Goal: Task Accomplishment & Management: Manage account settings

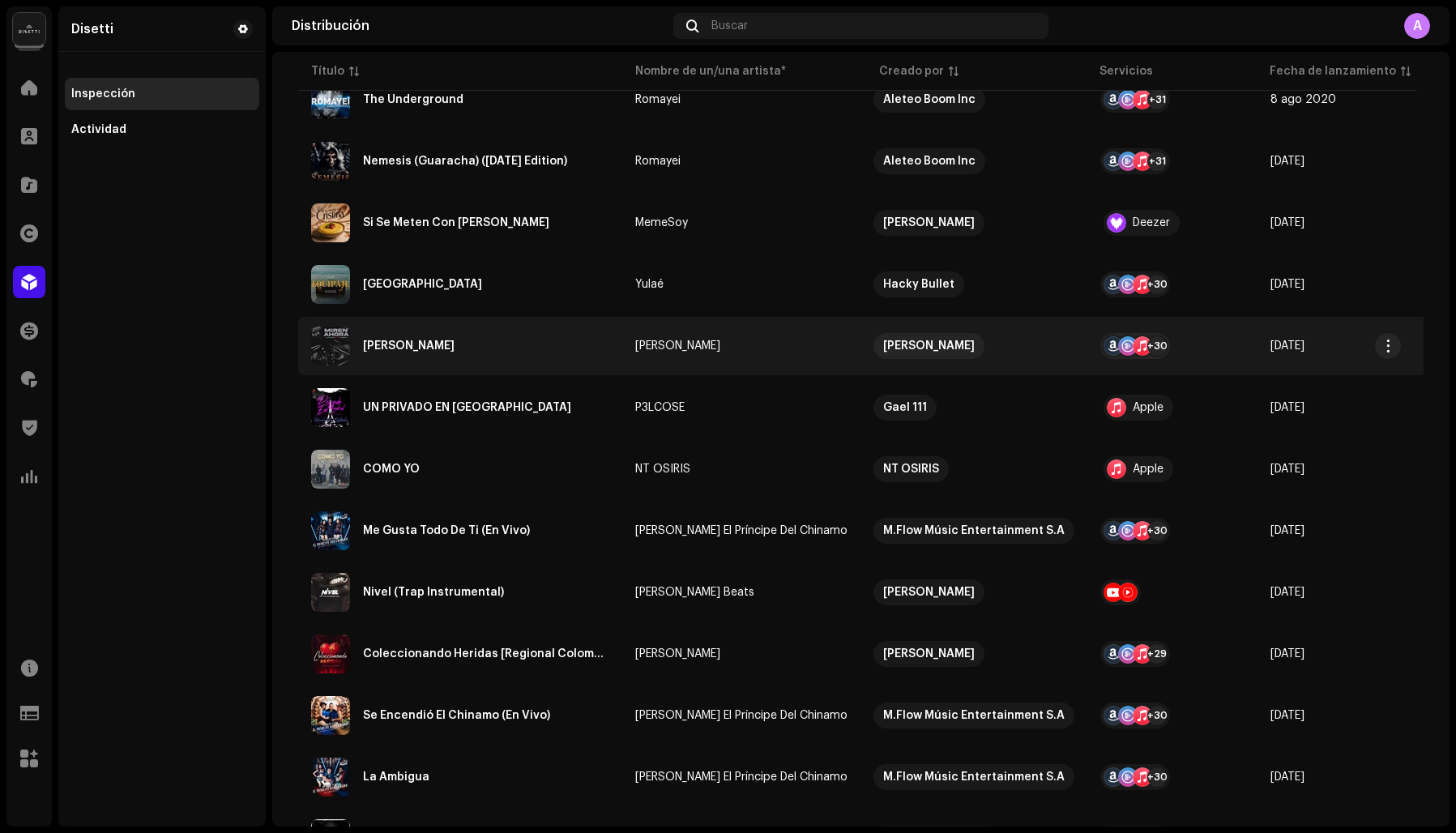
scroll to position [243, 0]
click at [463, 347] on div "[PERSON_NAME]" at bounding box center [461, 347] width 299 height 39
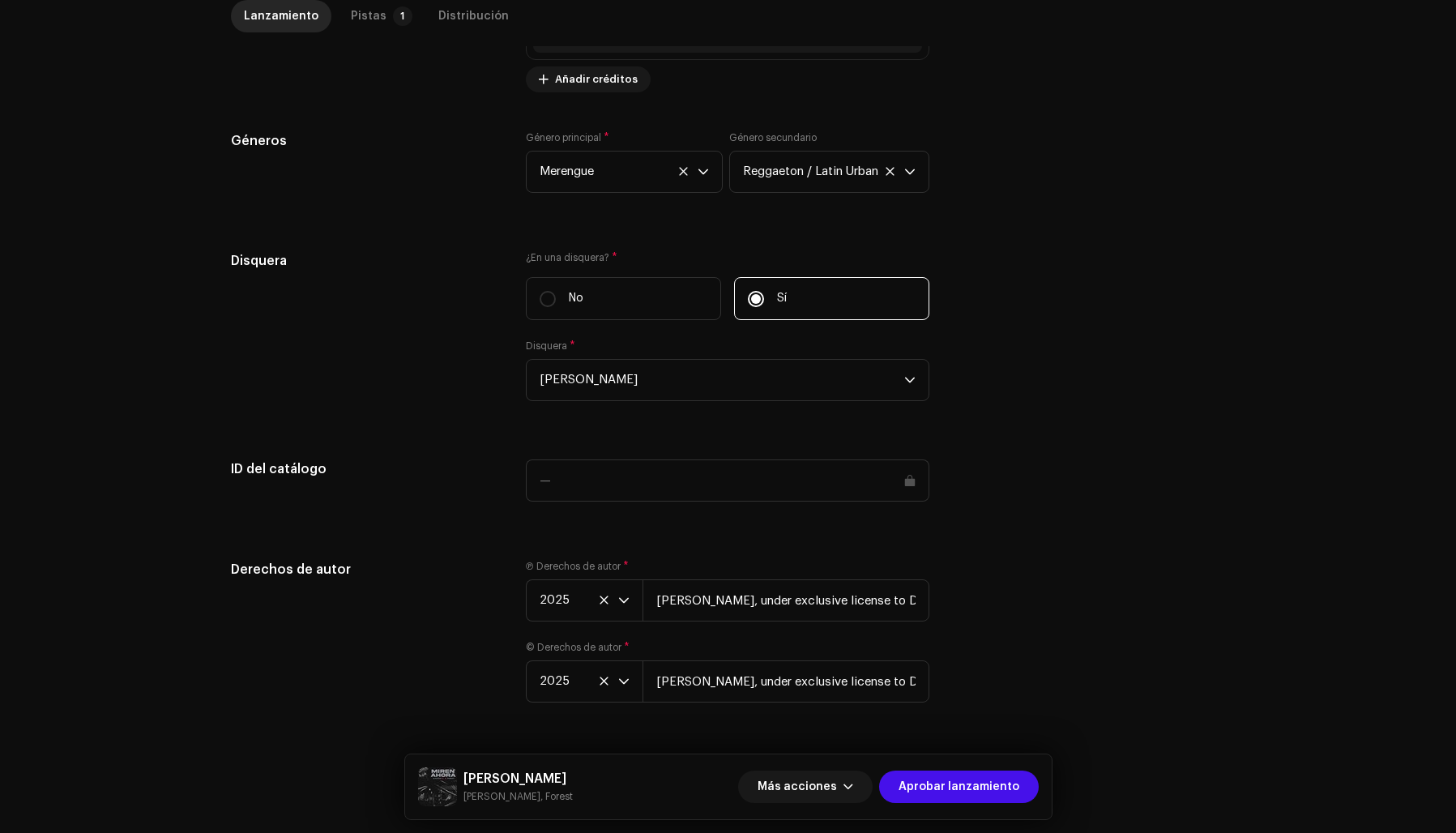
scroll to position [1476, 0]
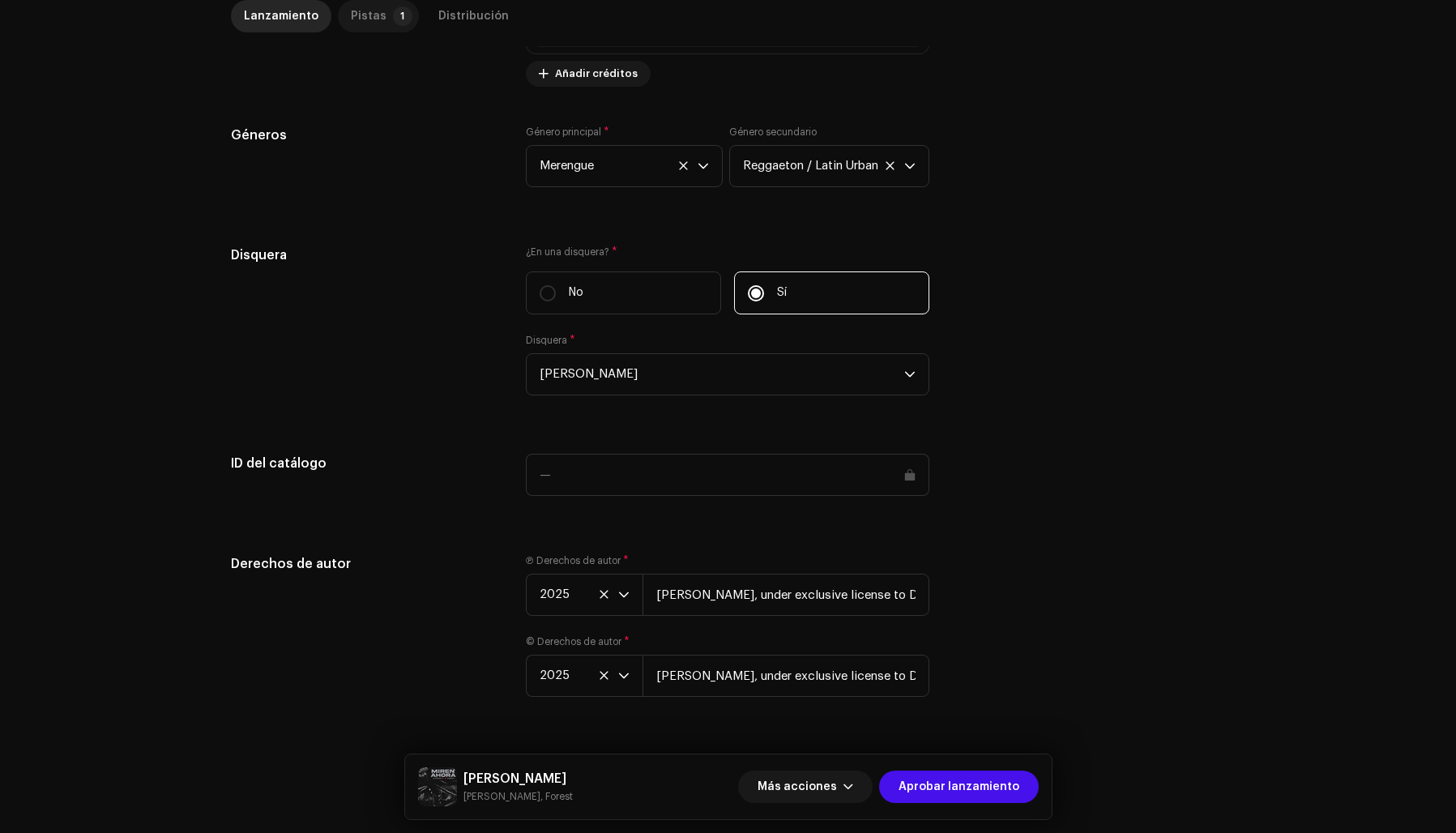
click at [362, 16] on div "Pistas" at bounding box center [369, 16] width 36 height 33
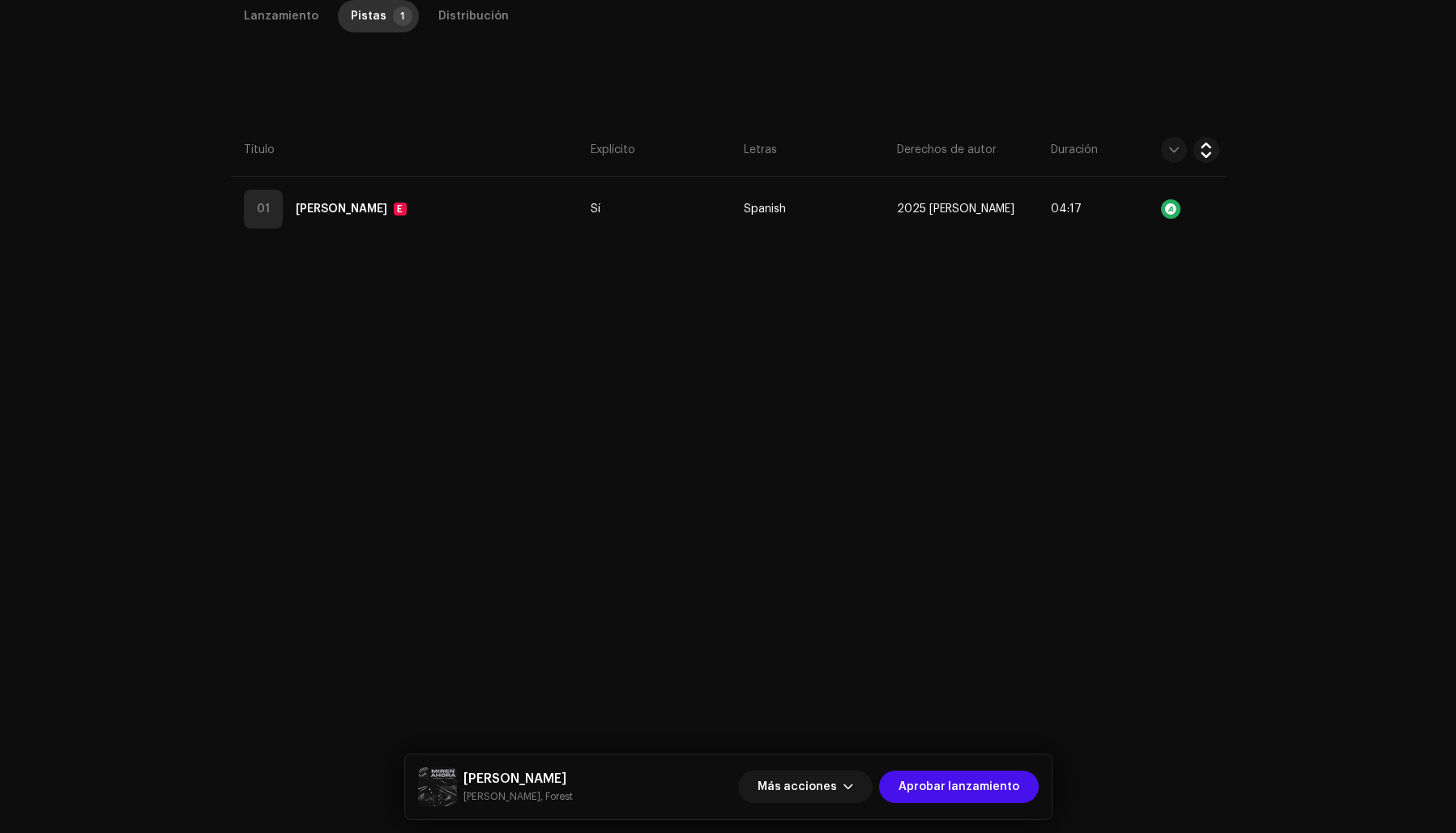
scroll to position [384, 0]
click at [950, 784] on span "Aprobar lanzamiento" at bounding box center [959, 787] width 121 height 33
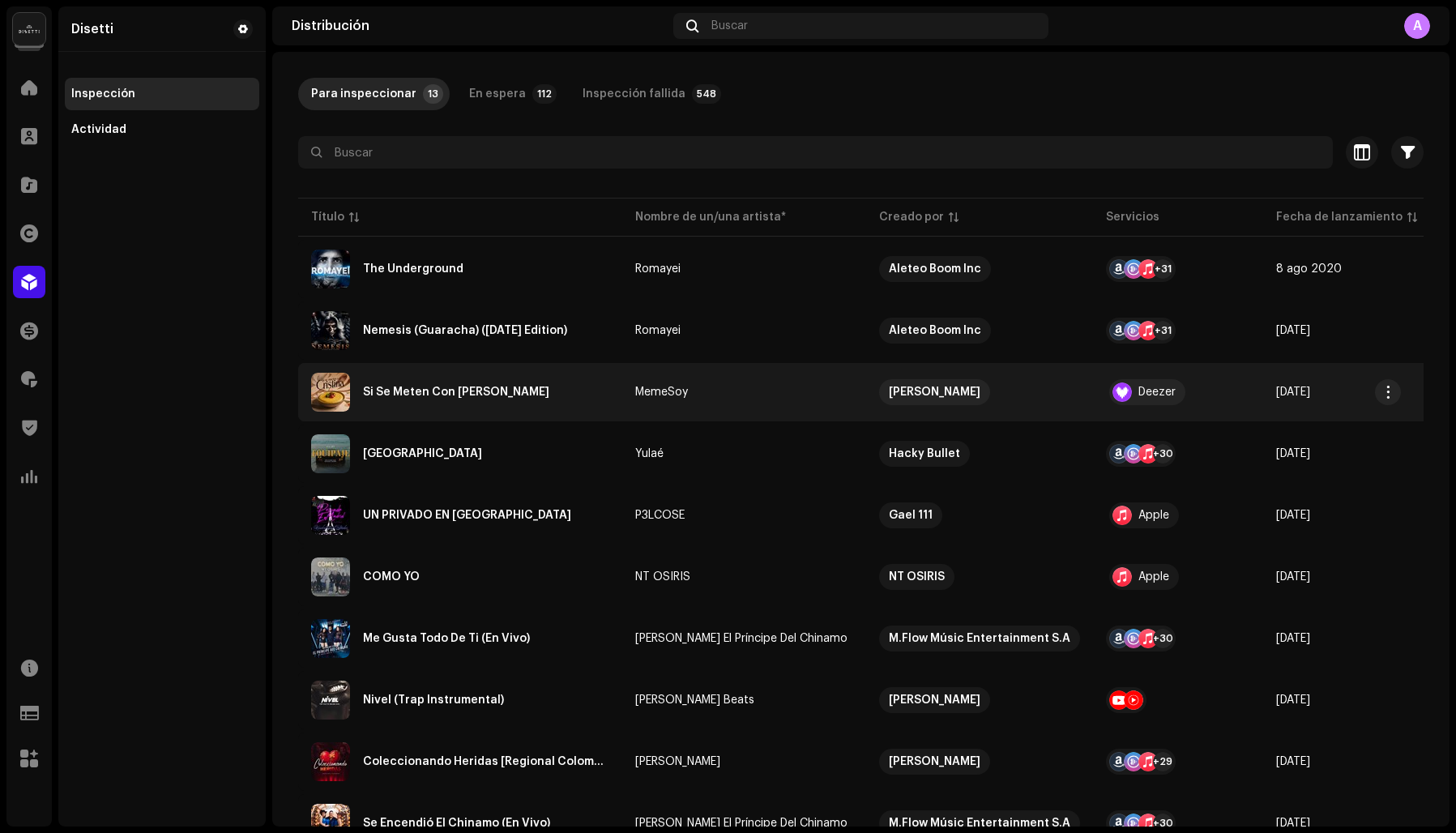
scroll to position [69, 0]
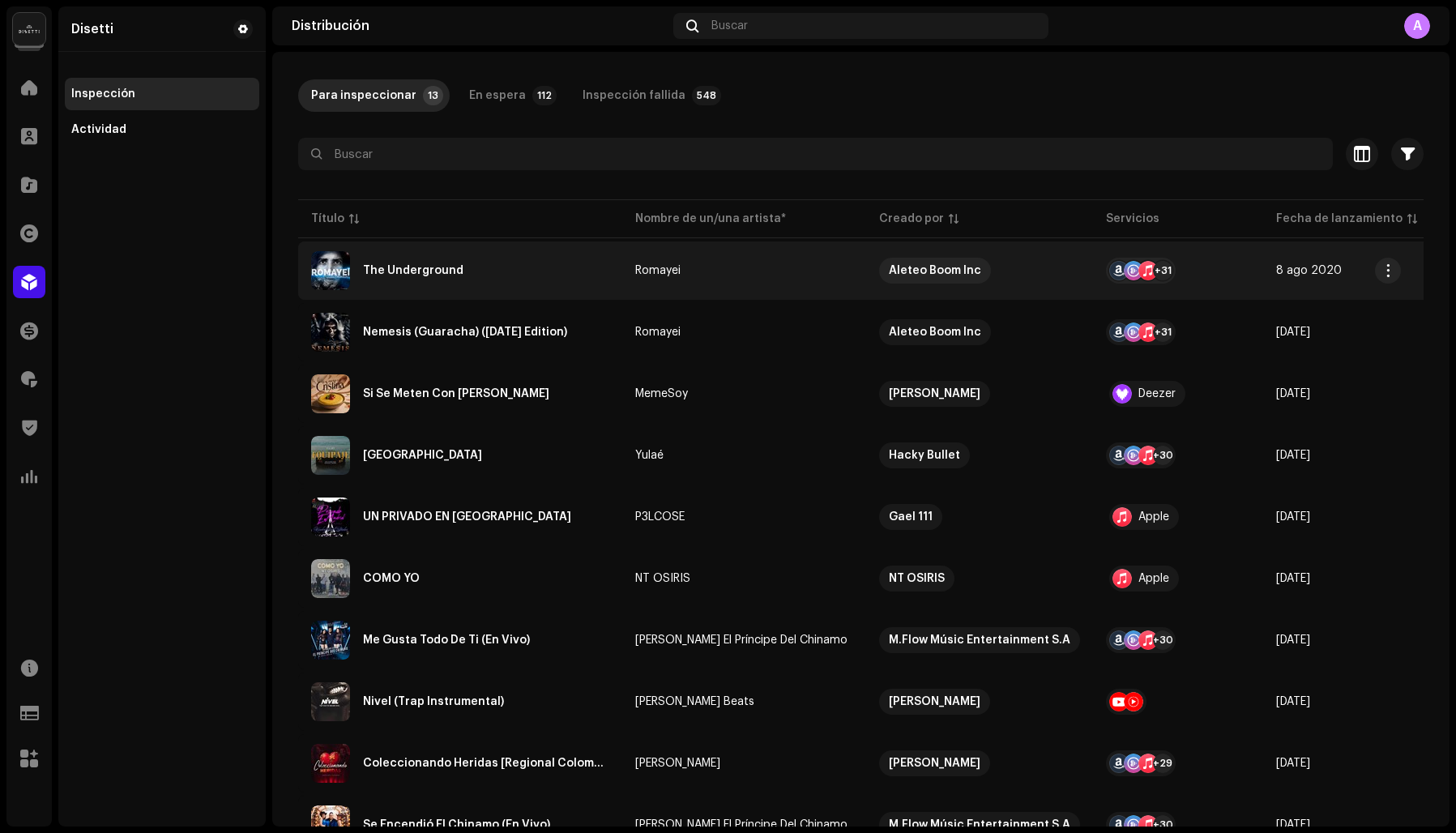
click at [448, 272] on div "The Underground" at bounding box center [413, 270] width 101 height 11
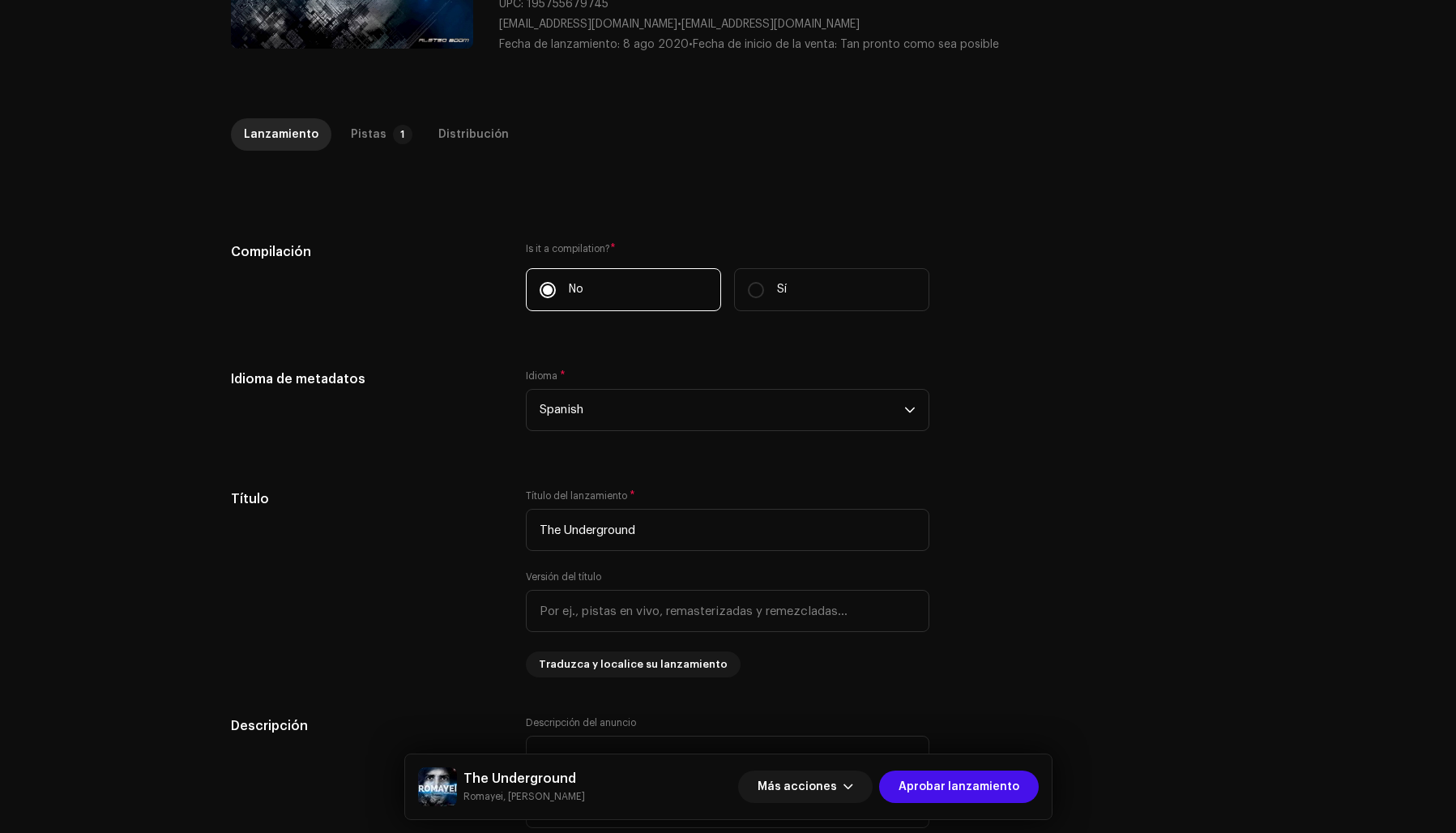
scroll to position [159, 0]
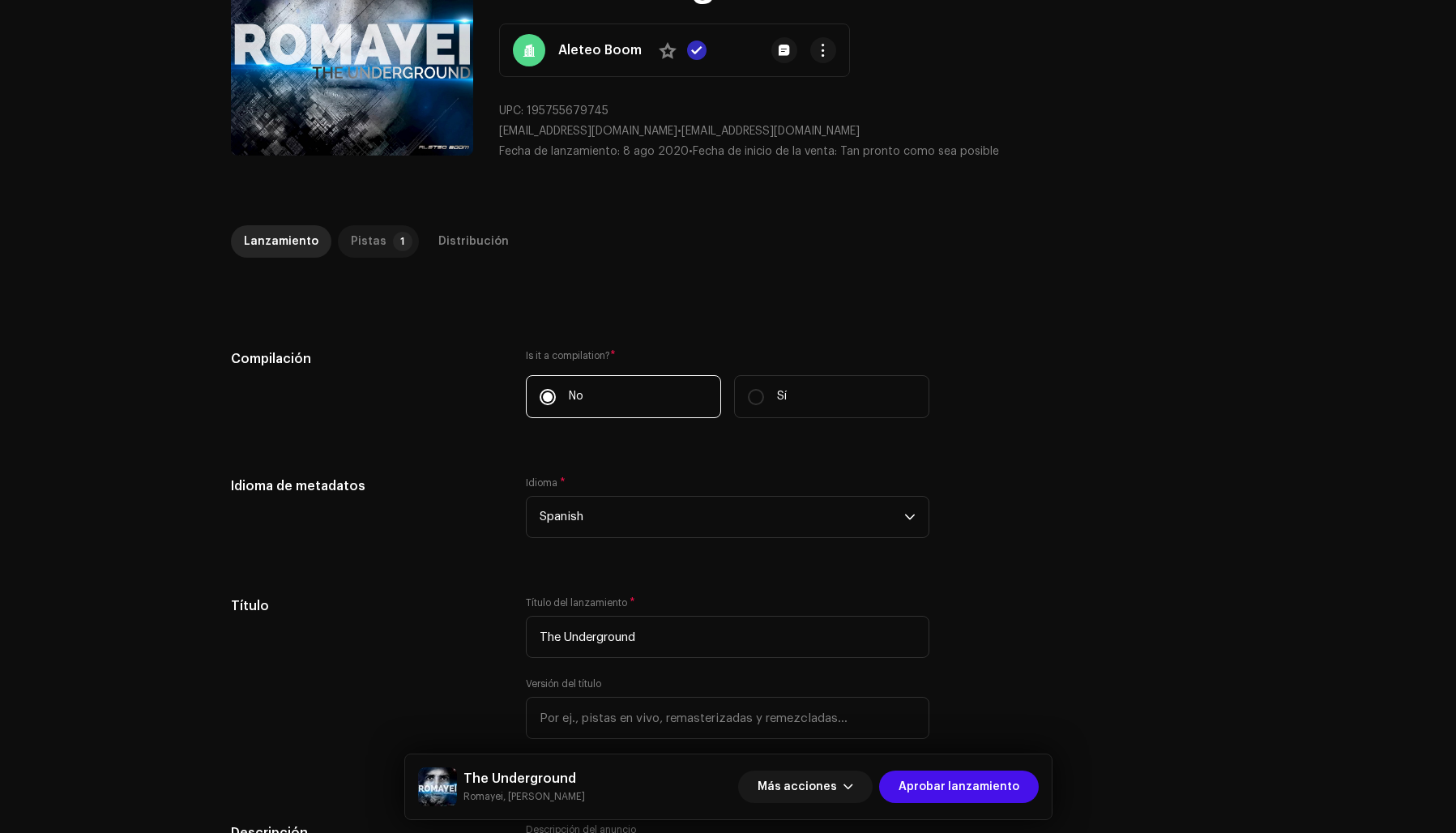
click at [351, 241] on div "Pistas" at bounding box center [369, 241] width 36 height 33
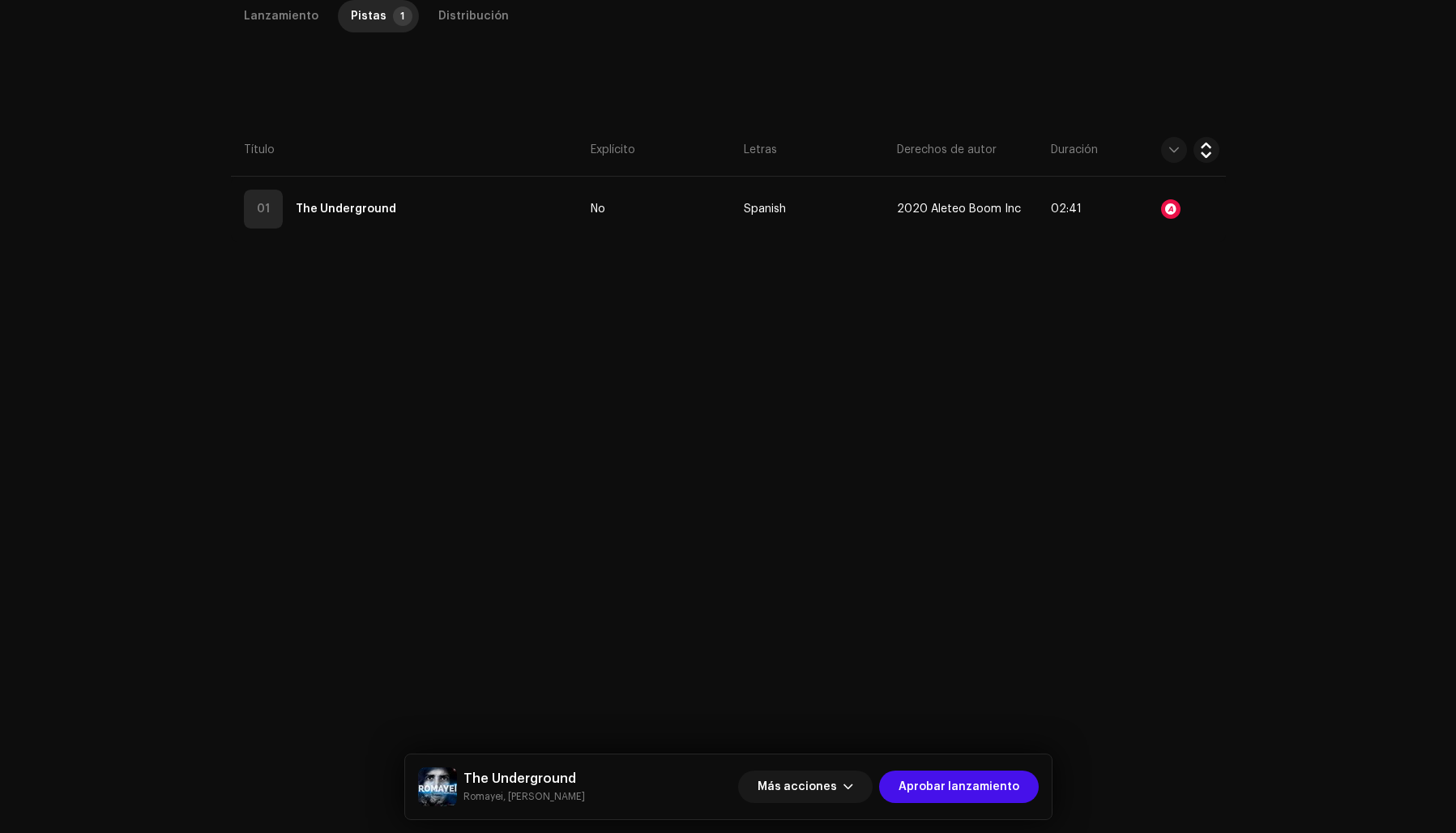
scroll to position [0, 0]
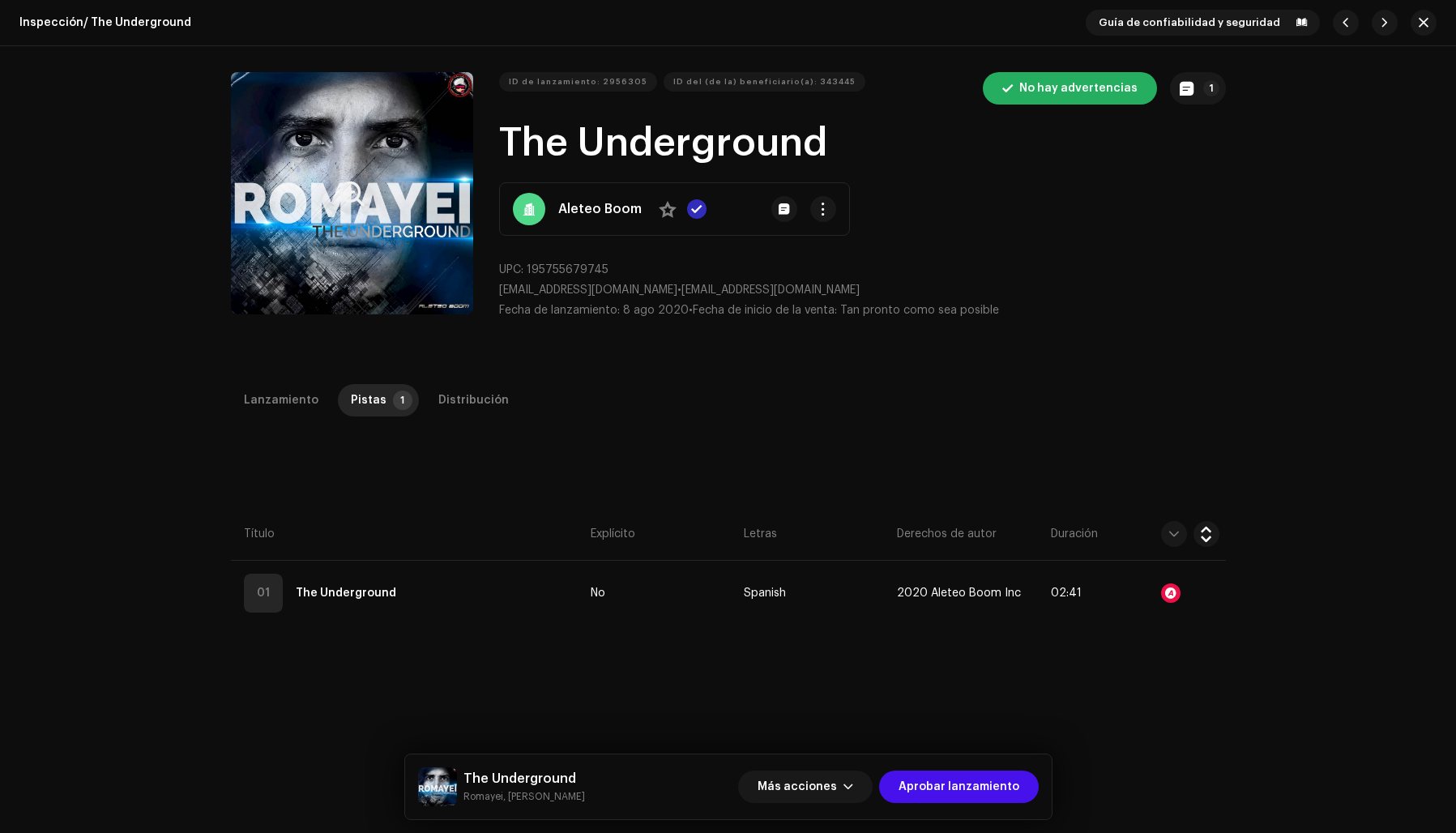
click at [329, 214] on button "Zoom Image" at bounding box center [352, 193] width 242 height 242
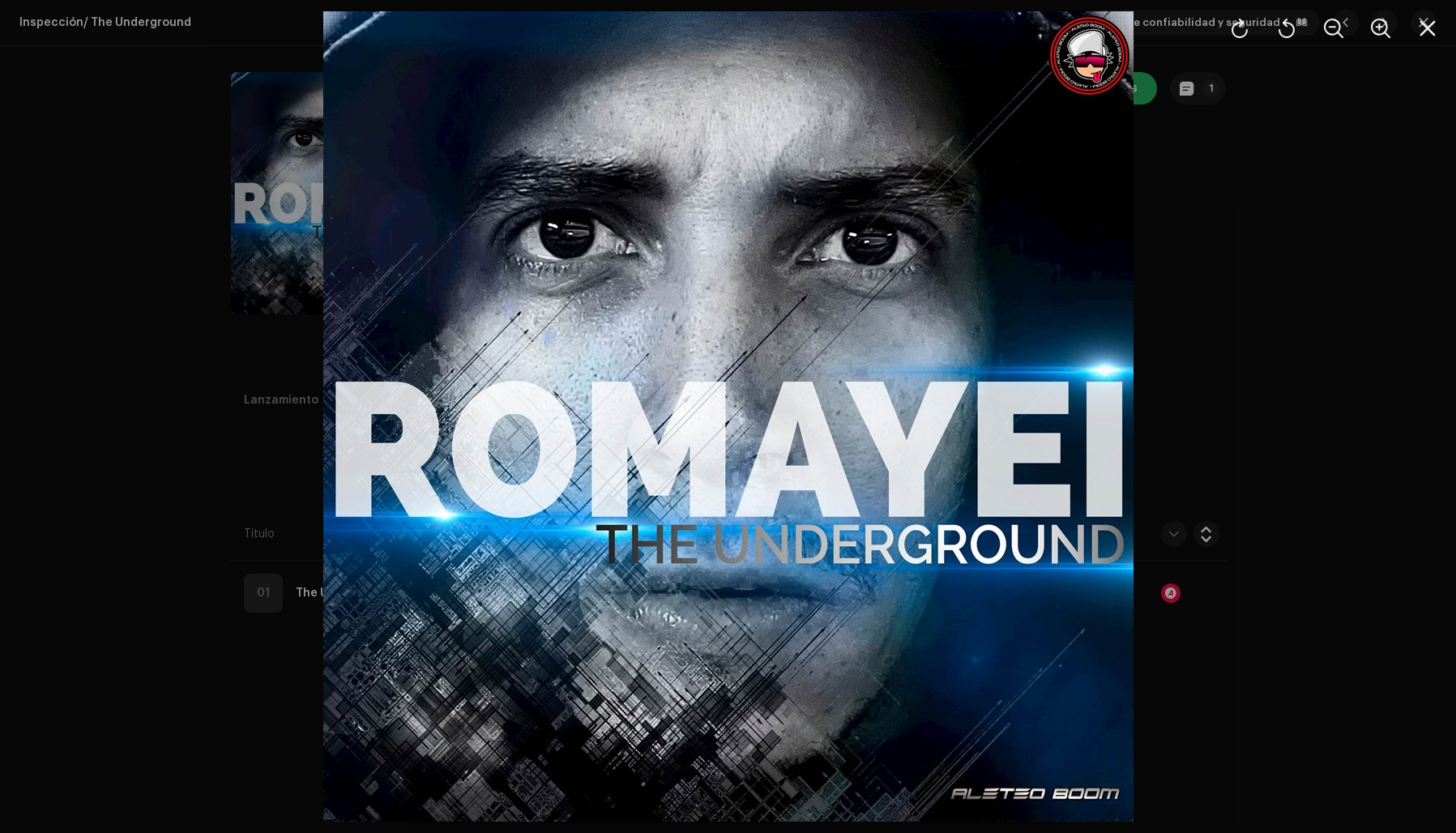
click at [1268, 346] on div at bounding box center [728, 416] width 1456 height 833
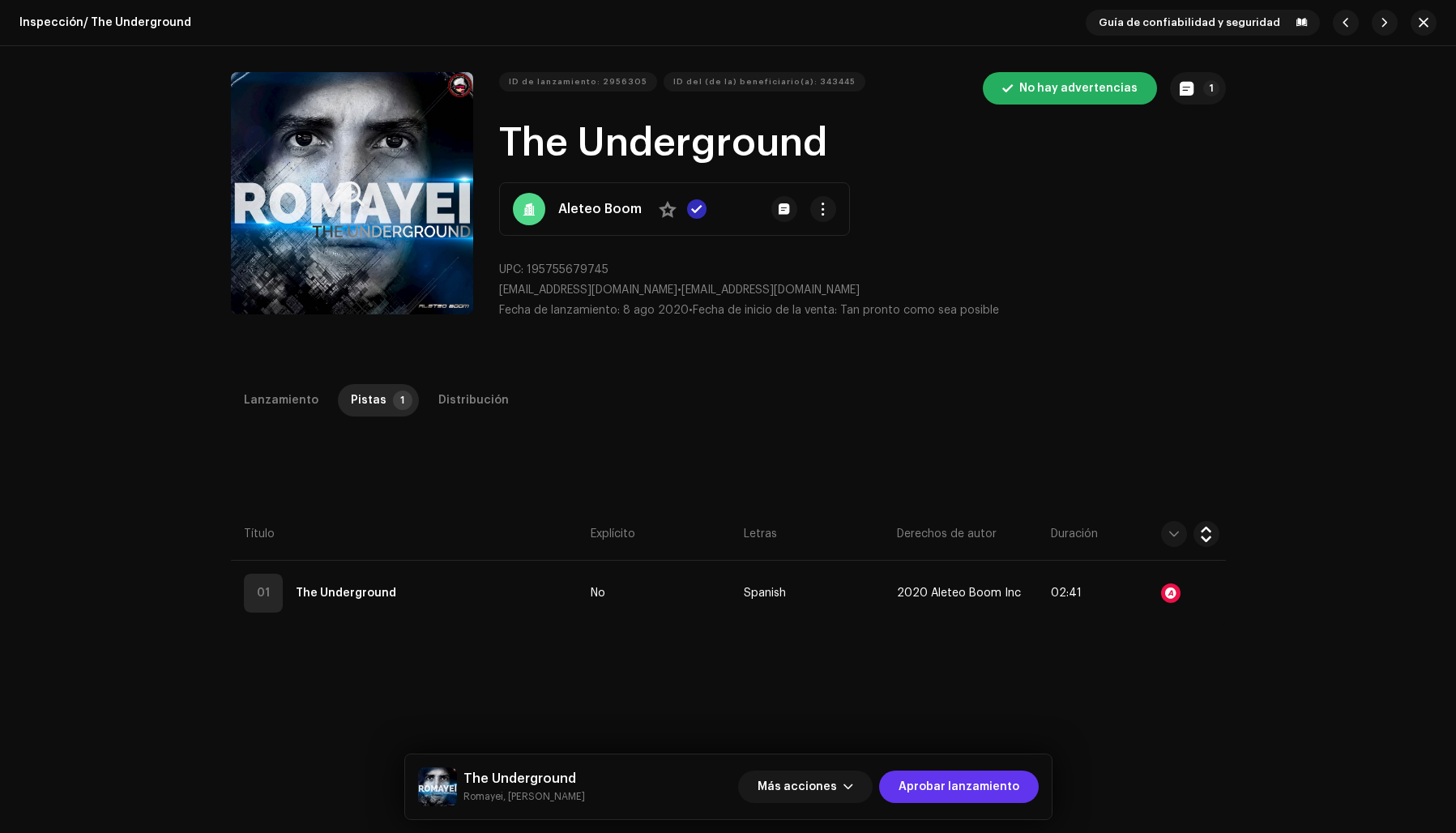
click at [932, 784] on span "Aprobar lanzamiento" at bounding box center [959, 787] width 121 height 33
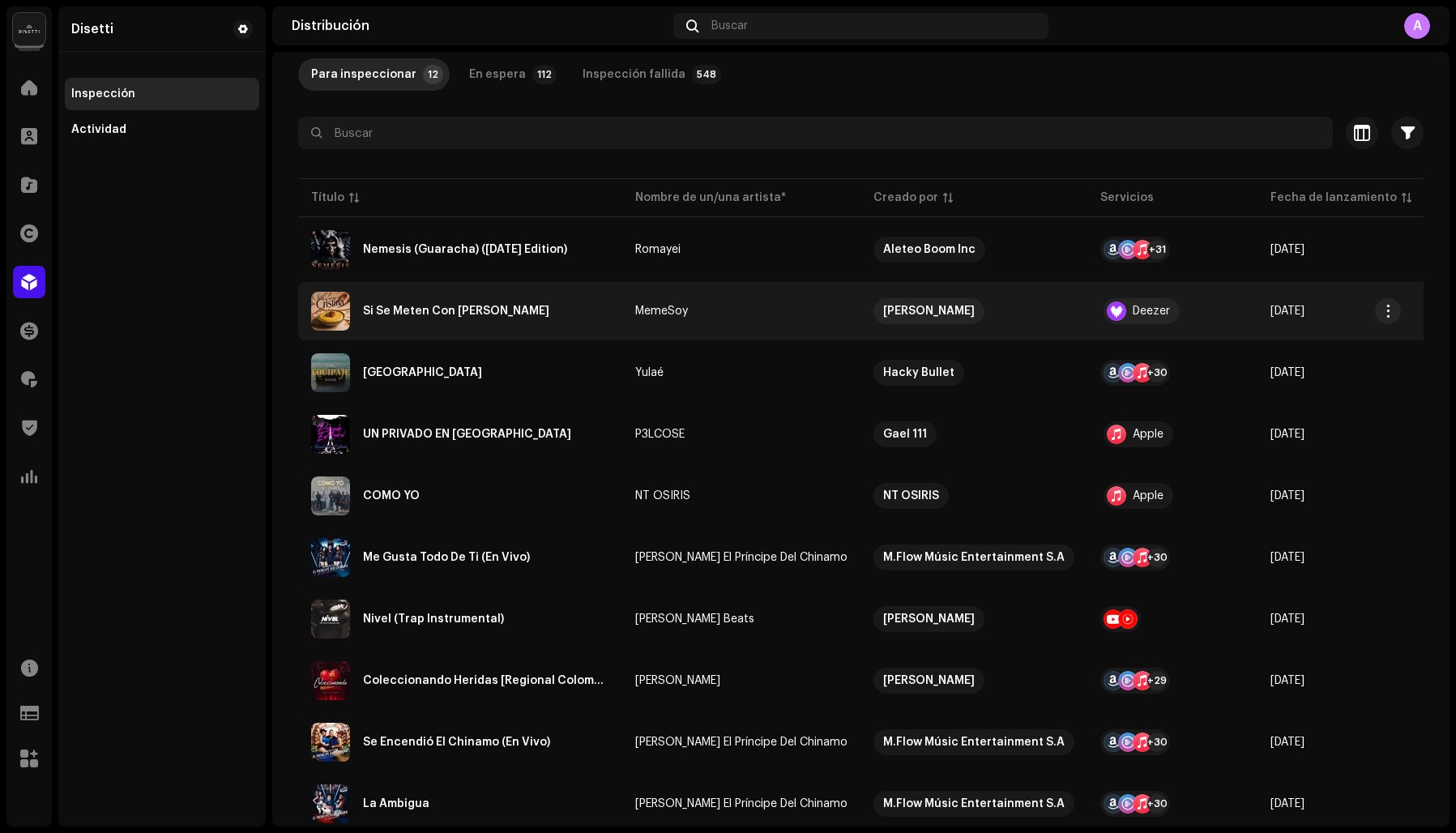
scroll to position [92, 0]
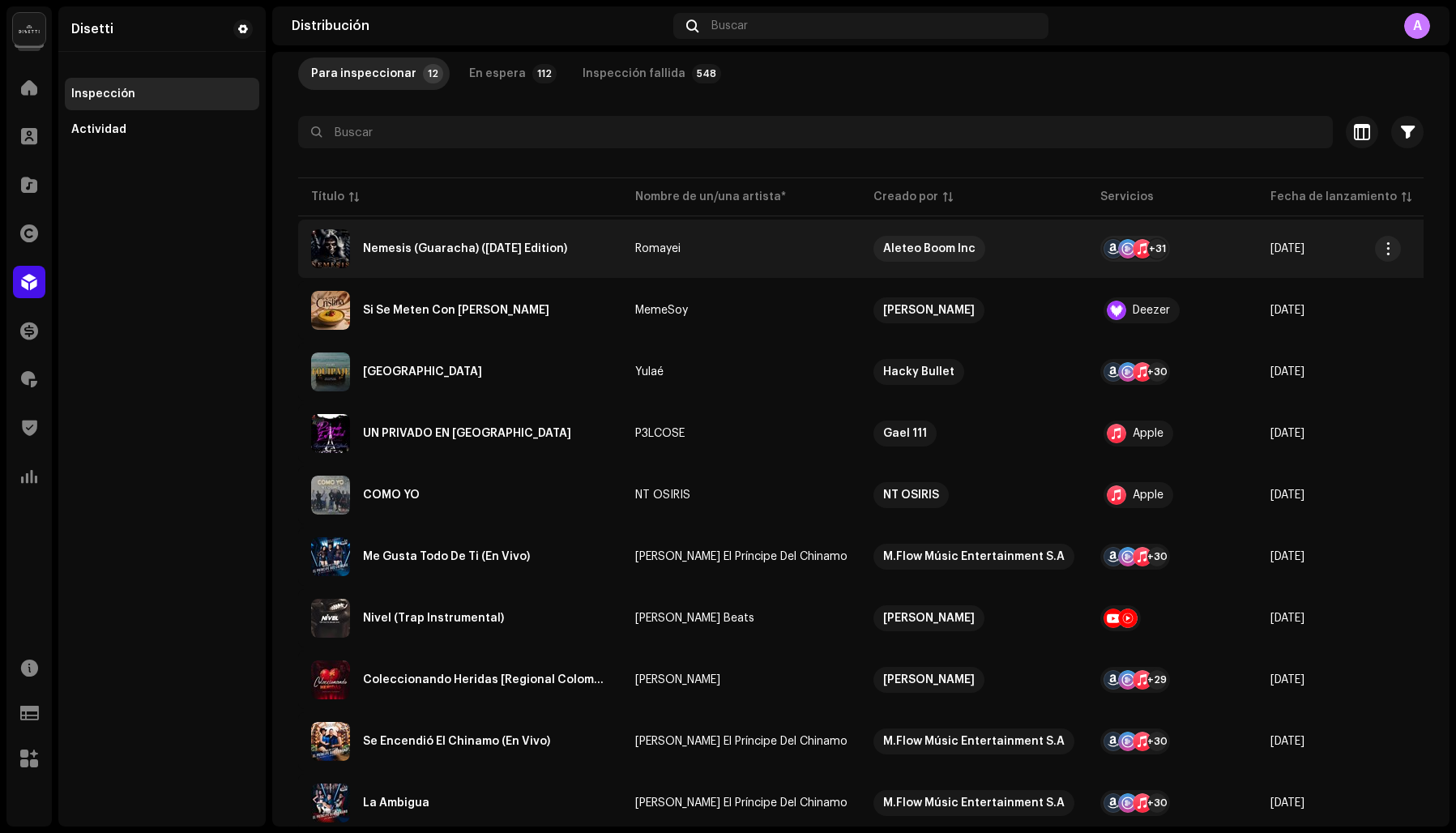
click at [408, 251] on div "Nemesis (Guaracha) ([DATE] Edition)" at bounding box center [465, 248] width 204 height 11
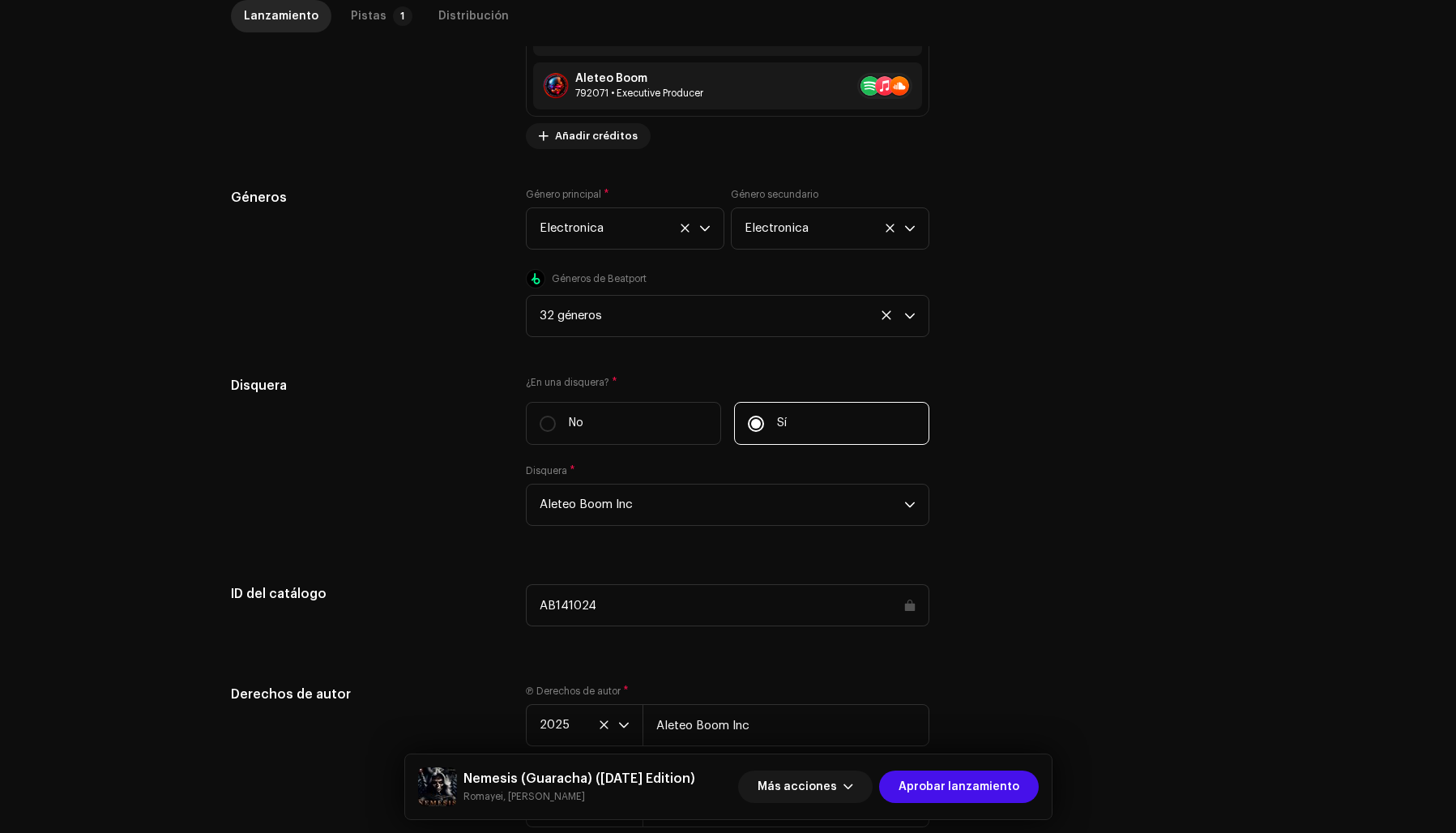
scroll to position [1776, 0]
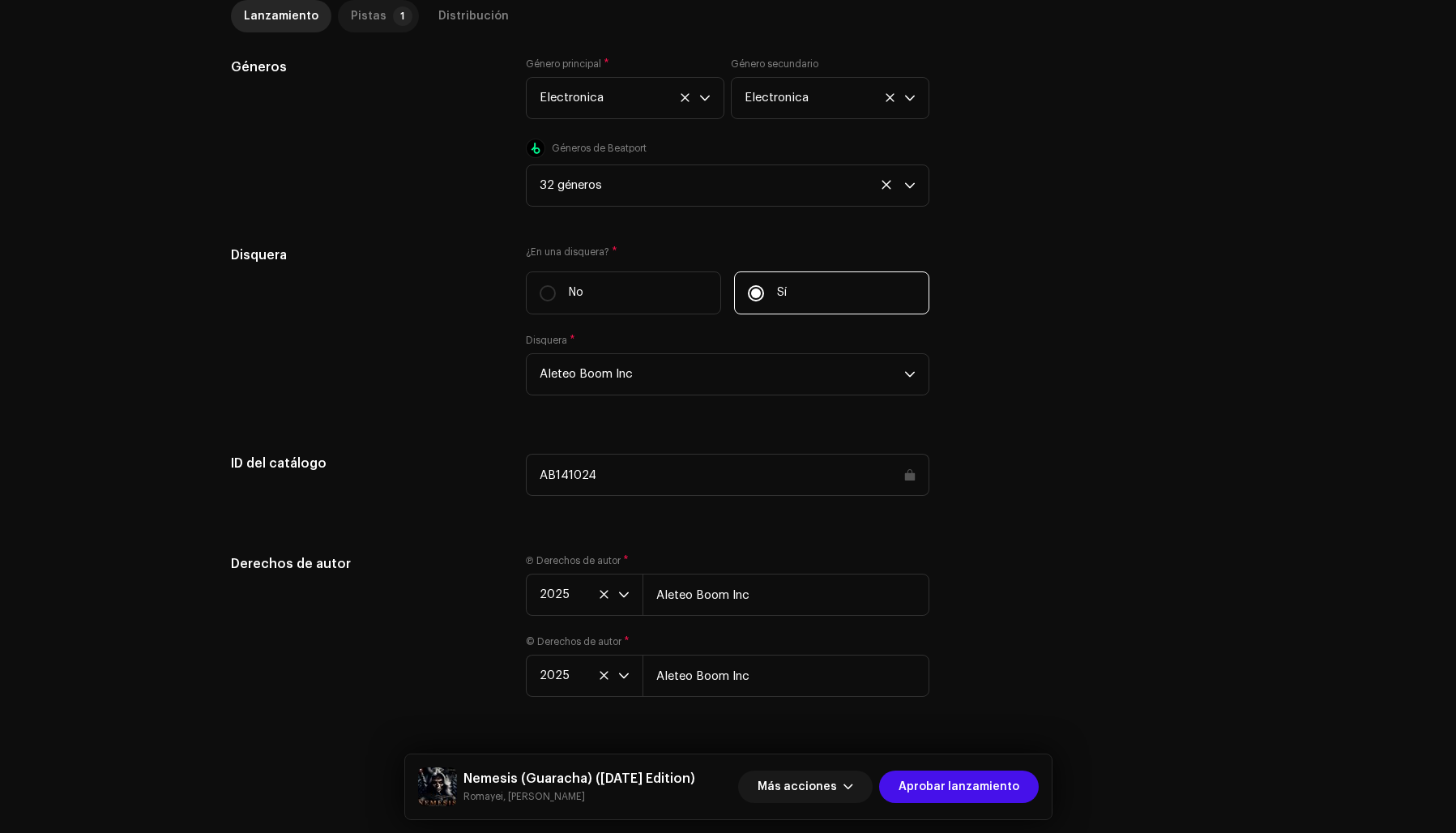
click at [352, 19] on div "Pistas" at bounding box center [369, 16] width 36 height 33
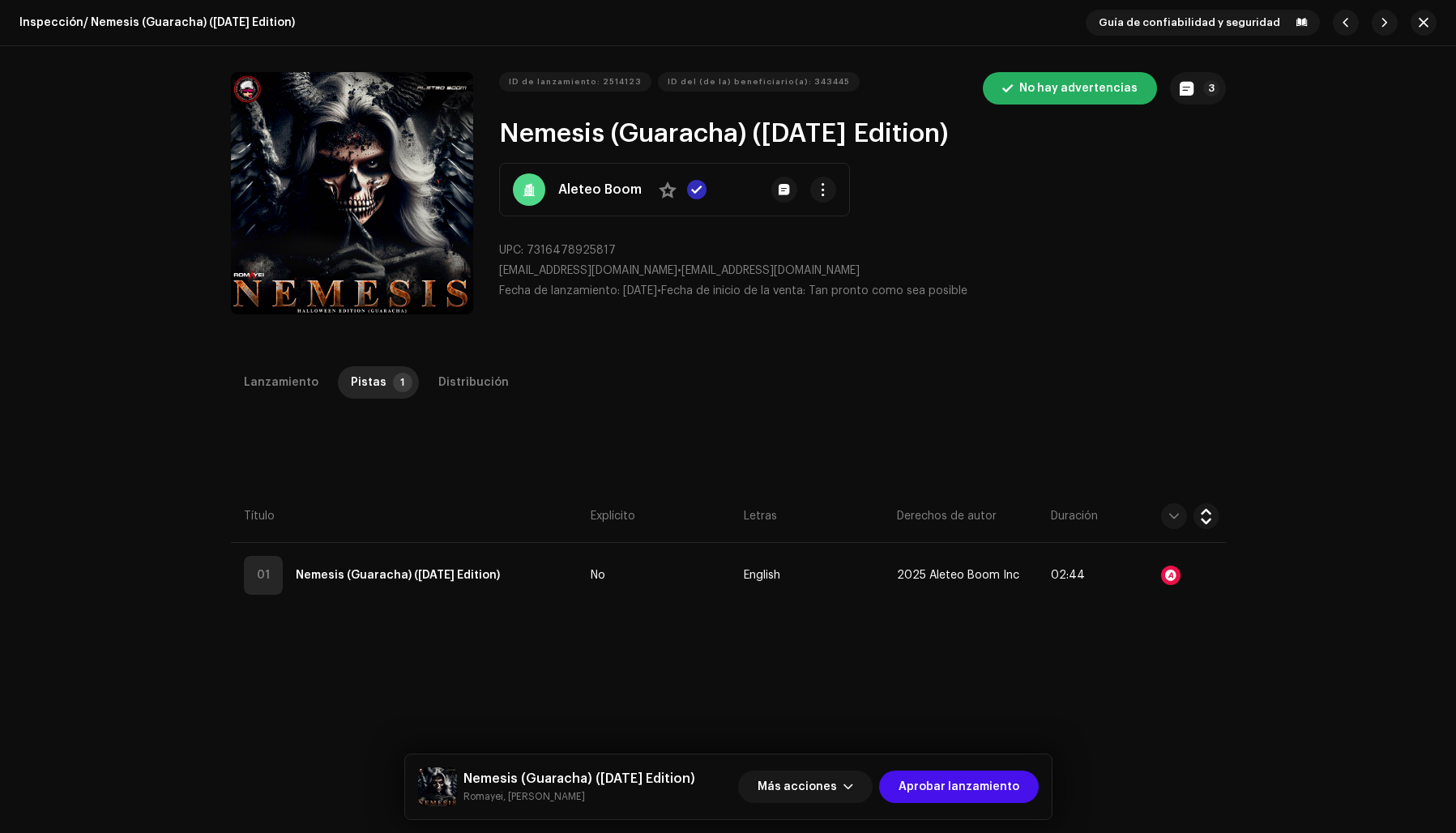
scroll to position [34, 0]
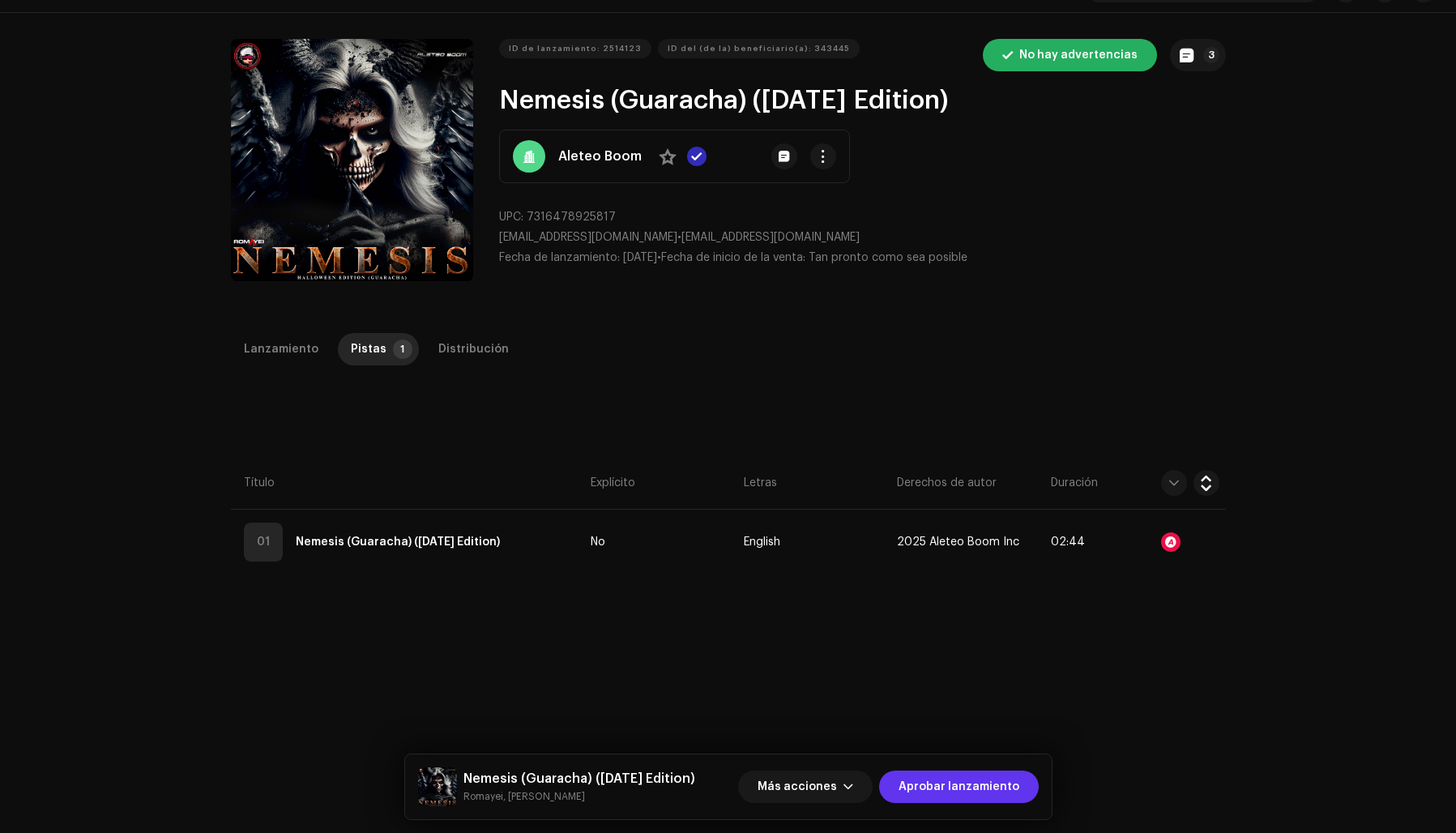
click at [997, 779] on span "Aprobar lanzamiento" at bounding box center [959, 787] width 121 height 33
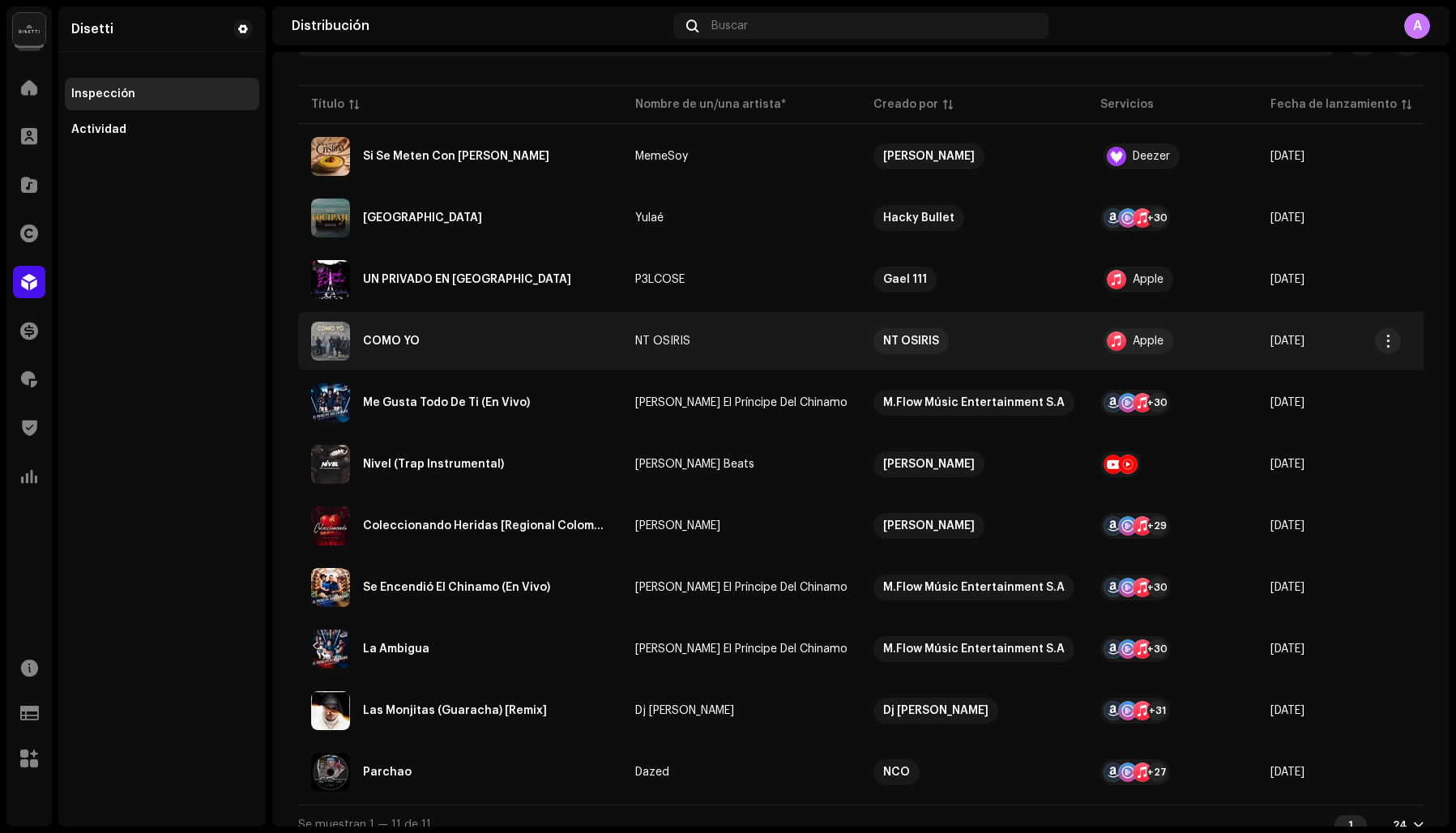
scroll to position [208, 0]
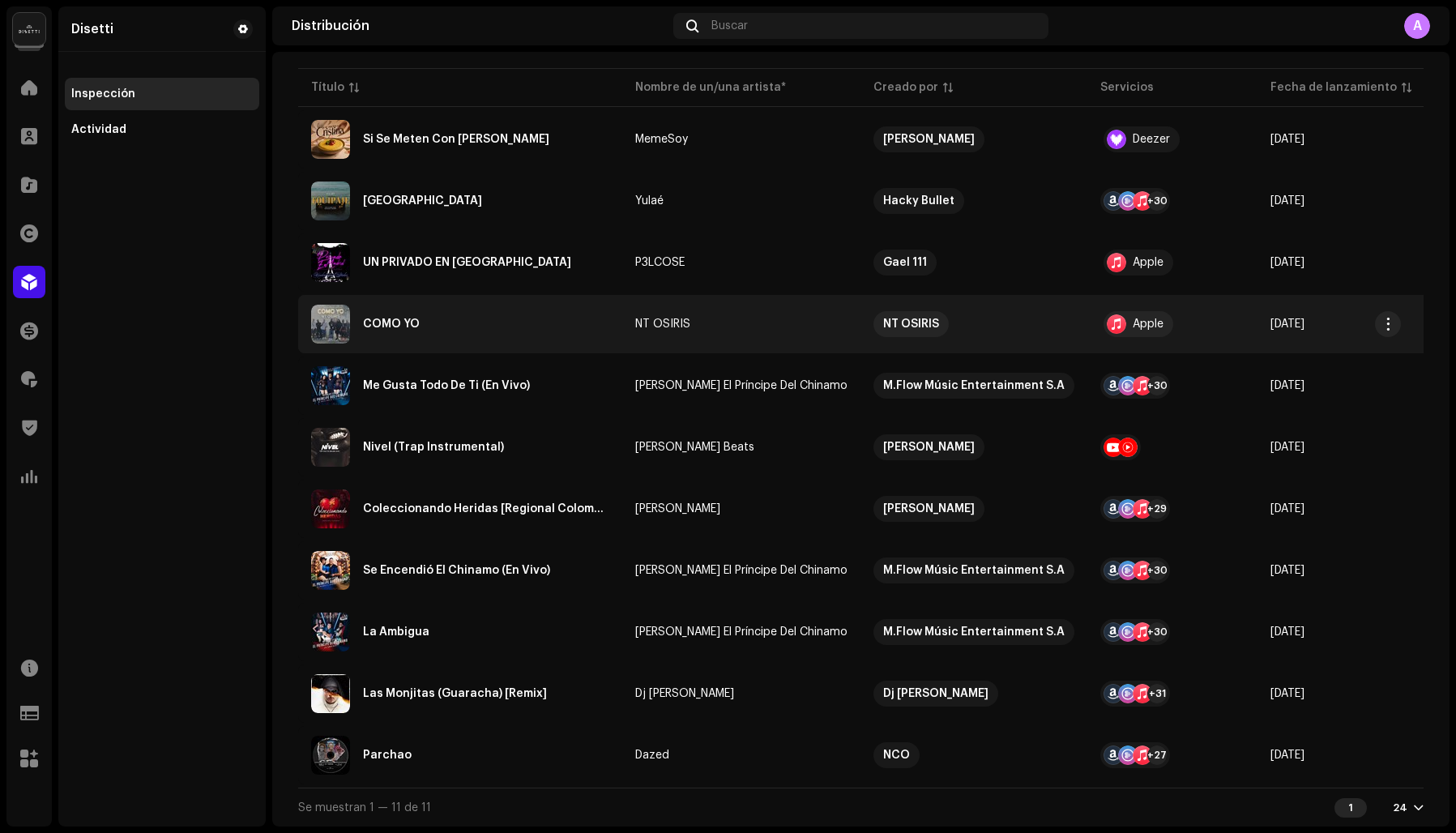
click at [439, 322] on div "COMO YO" at bounding box center [461, 324] width 299 height 39
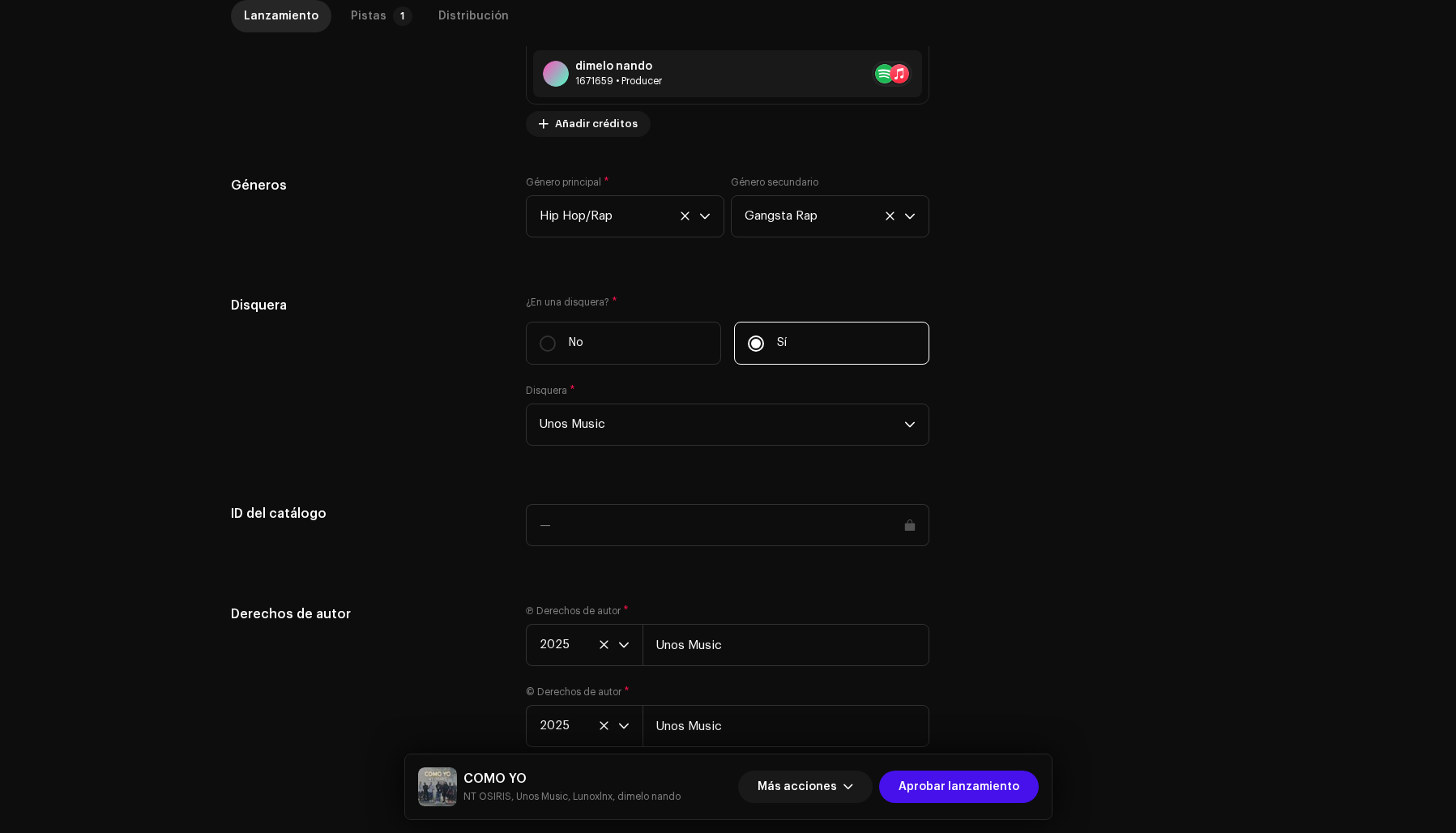
scroll to position [1690, 0]
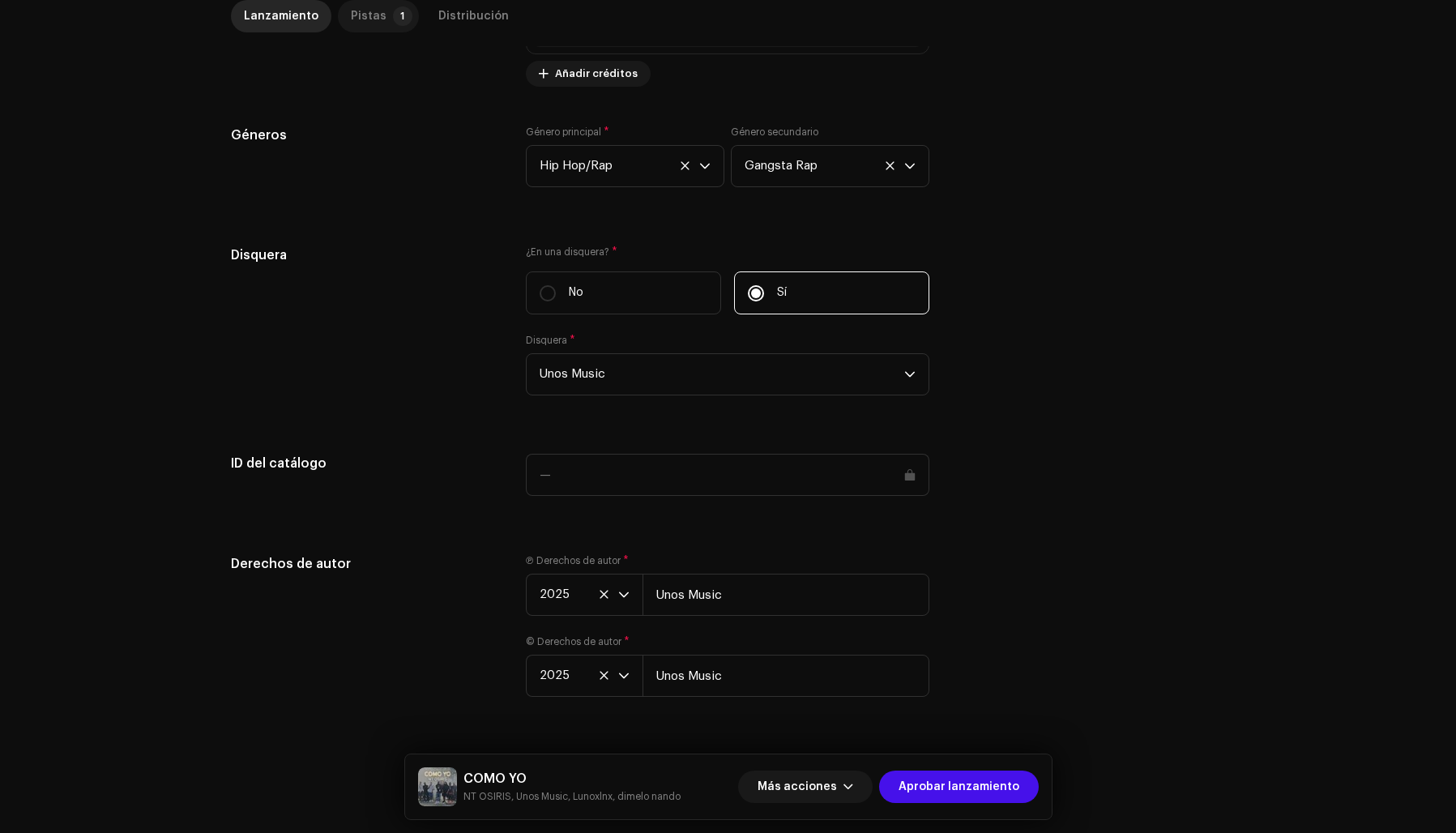
click at [354, 13] on div "Pistas" at bounding box center [369, 16] width 36 height 33
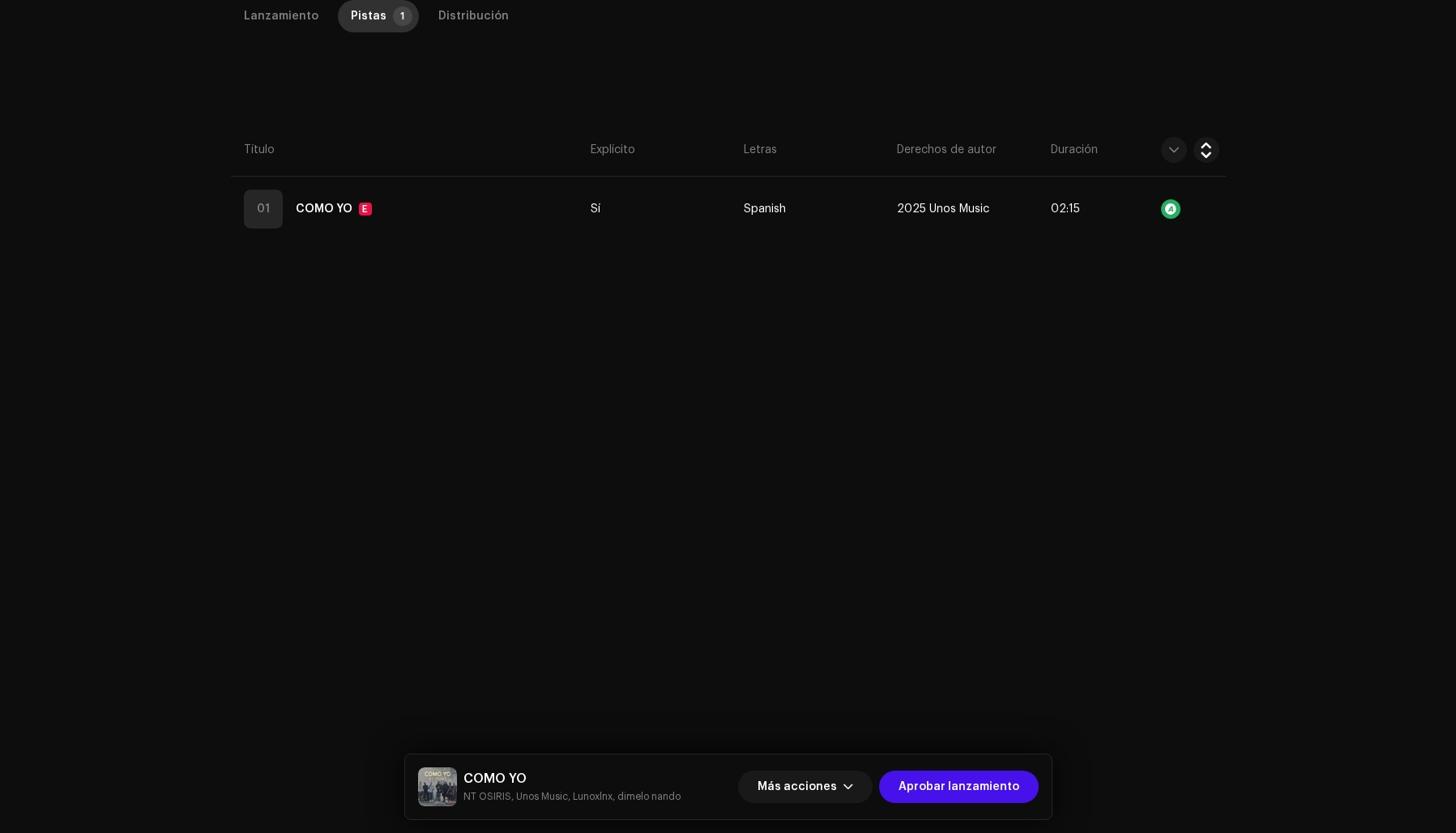
scroll to position [384, 0]
click at [940, 787] on span "Aprobar lanzamiento" at bounding box center [959, 787] width 121 height 33
